Goal: Task Accomplishment & Management: Manage account settings

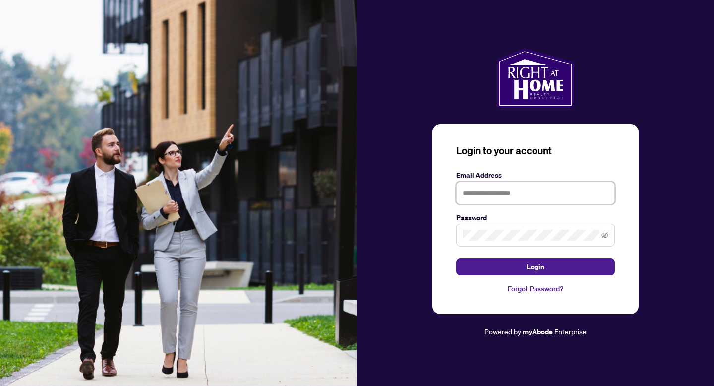
click at [479, 191] on input "text" at bounding box center [535, 192] width 159 height 23
type input "**********"
click at [456, 258] on button "Login" at bounding box center [535, 266] width 159 height 17
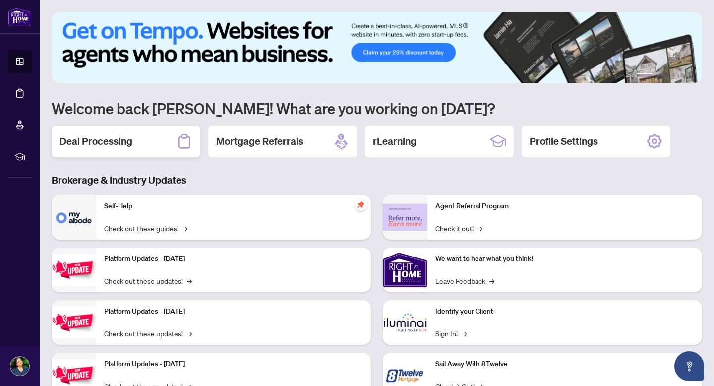
click at [87, 136] on h2 "Deal Processing" at bounding box center [95, 141] width 73 height 14
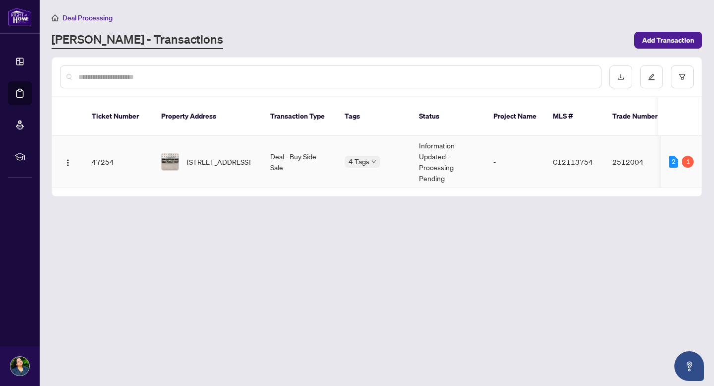
click at [191, 156] on span "[STREET_ADDRESS]" at bounding box center [218, 161] width 63 height 11
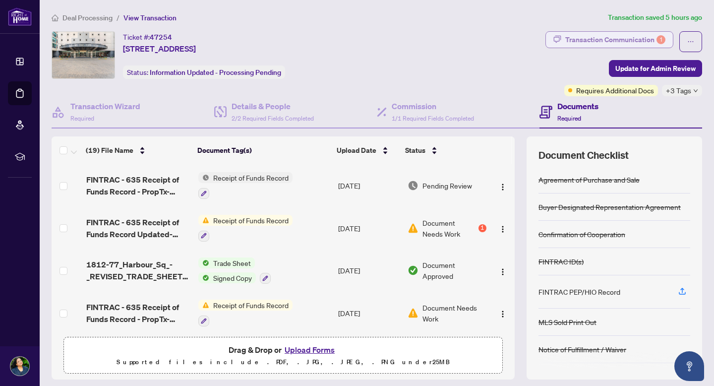
click at [640, 40] on div "Transaction Communication 1" at bounding box center [615, 40] width 100 height 16
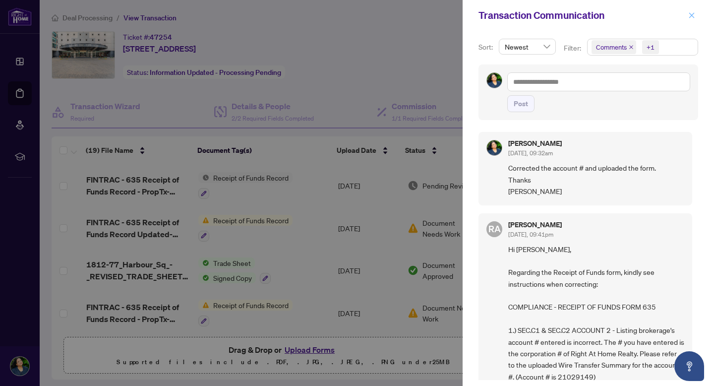
click at [696, 15] on button "button" at bounding box center [691, 15] width 13 height 12
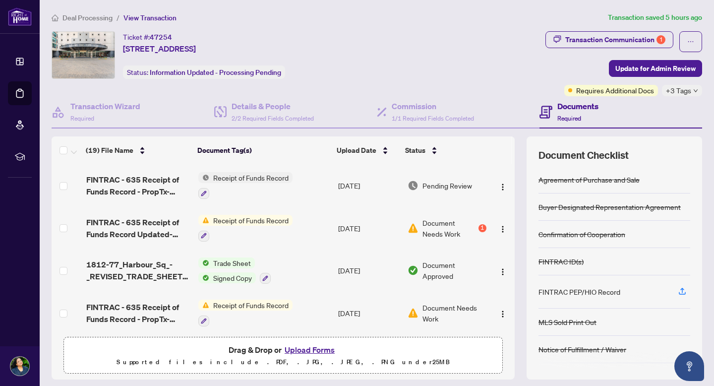
click at [414, 32] on div "Ticket #: 47254 1812-[STREET_ADDRESS] Status: Information Updated - Processing …" at bounding box center [297, 55] width 490 height 48
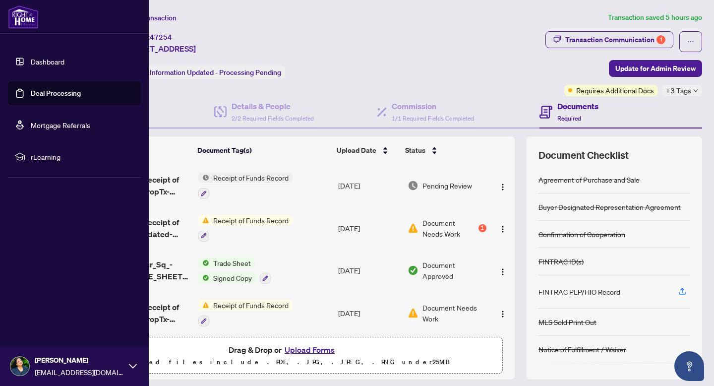
click at [31, 59] on link "Dashboard" at bounding box center [48, 61] width 34 height 9
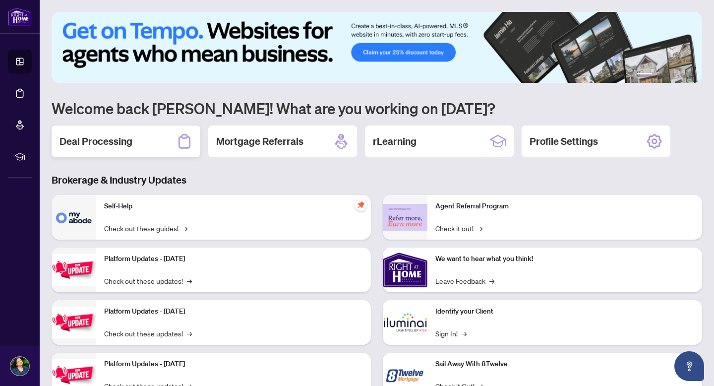
click at [85, 137] on h2 "Deal Processing" at bounding box center [95, 141] width 73 height 14
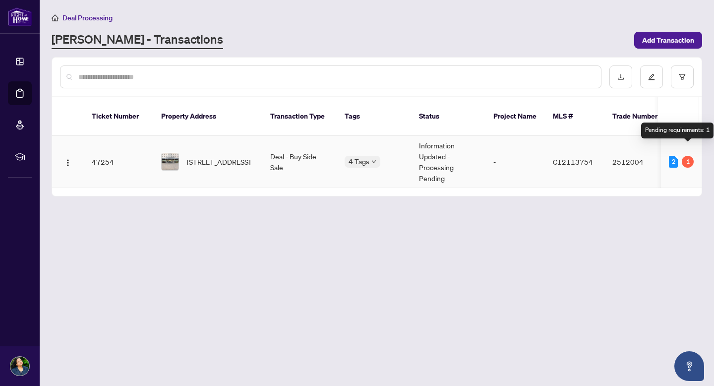
click at [689, 156] on div "1" at bounding box center [688, 162] width 12 height 12
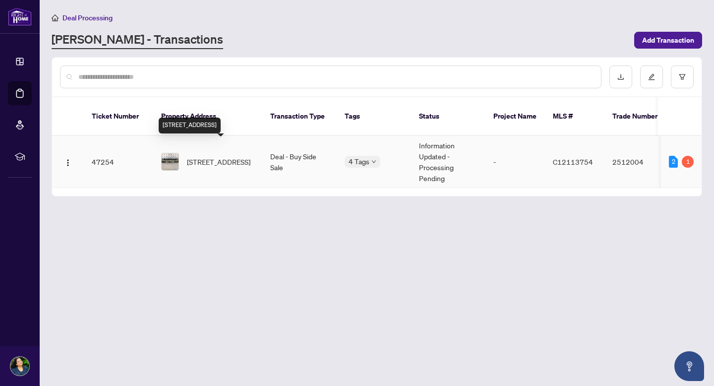
click at [202, 156] on span "[STREET_ADDRESS]" at bounding box center [218, 161] width 63 height 11
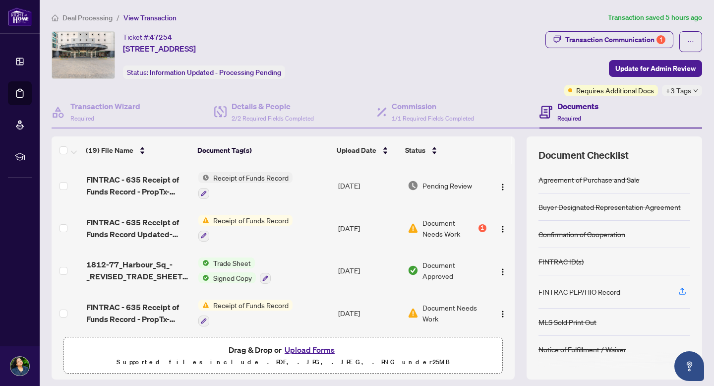
click at [697, 90] on icon "down" at bounding box center [695, 90] width 5 height 5
click at [476, 51] on div "Ticket #: 47254 1812-[STREET_ADDRESS] Status: Information Updated - Processing …" at bounding box center [297, 55] width 490 height 48
click at [484, 83] on div "Ticket #: 47254 1812-[STREET_ADDRESS] Status: Information Updated - Processing …" at bounding box center [297, 63] width 494 height 65
click at [604, 45] on div "Transaction Communication 1" at bounding box center [615, 40] width 100 height 16
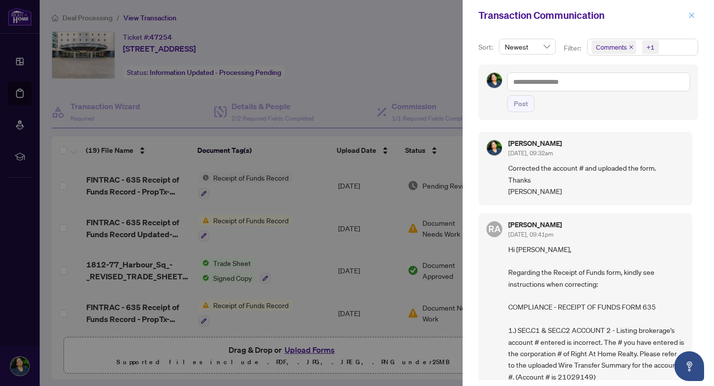
click at [691, 12] on icon "close" at bounding box center [691, 15] width 7 height 7
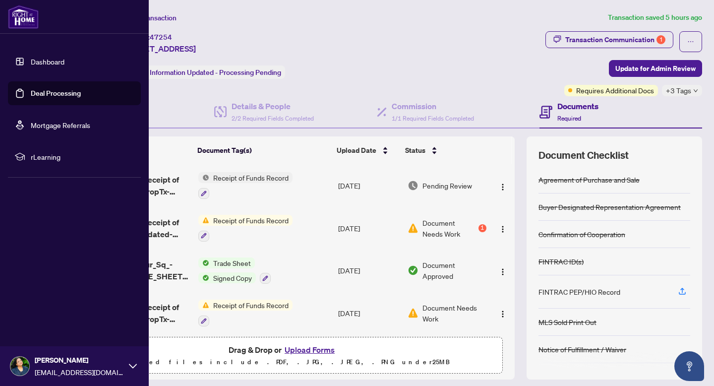
click at [29, 366] on span at bounding box center [20, 366] width 20 height 20
click at [49, 308] on span "Logout" at bounding box center [40, 307] width 22 height 16
